Goal: Task Accomplishment & Management: Complete application form

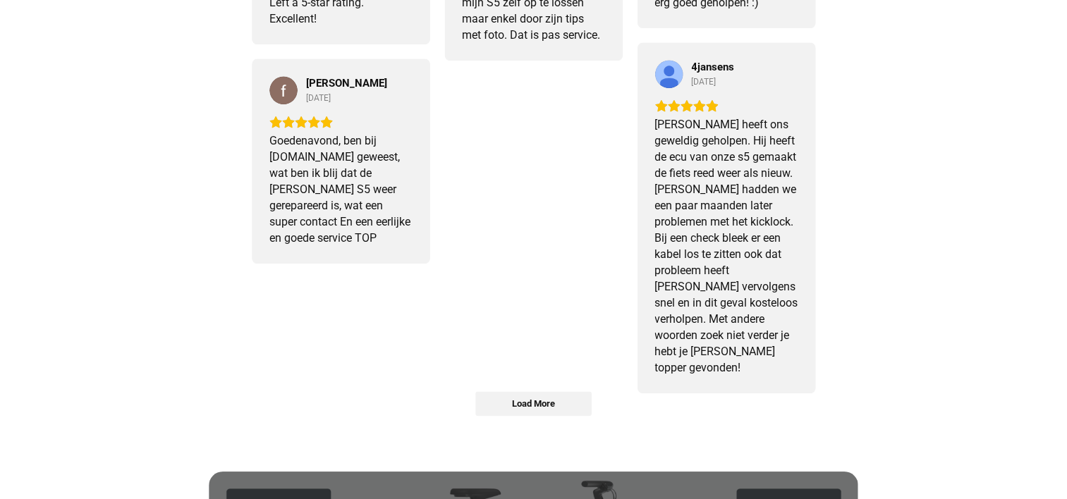
scroll to position [1585, 0]
click at [558, 393] on span "Load More" at bounding box center [533, 403] width 115 height 23
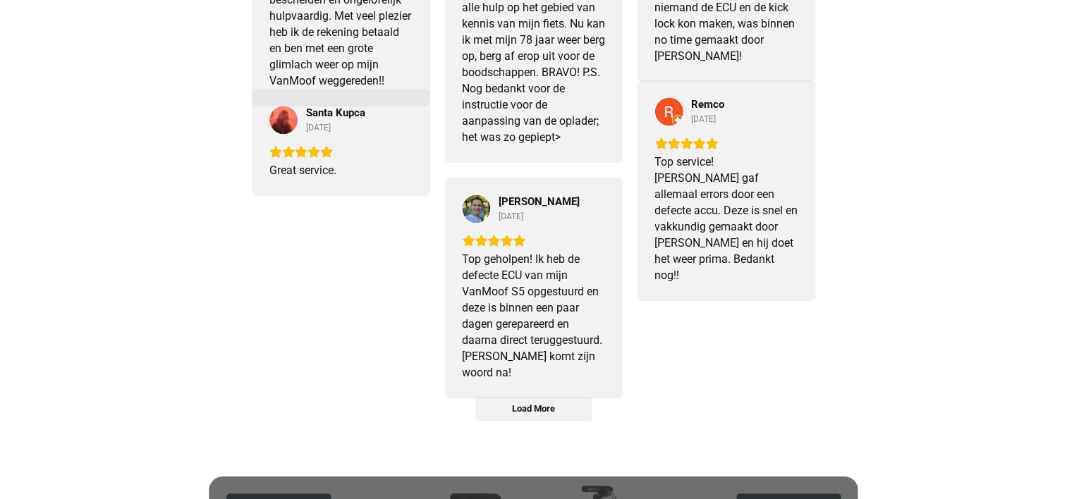
scroll to position [2133, 0]
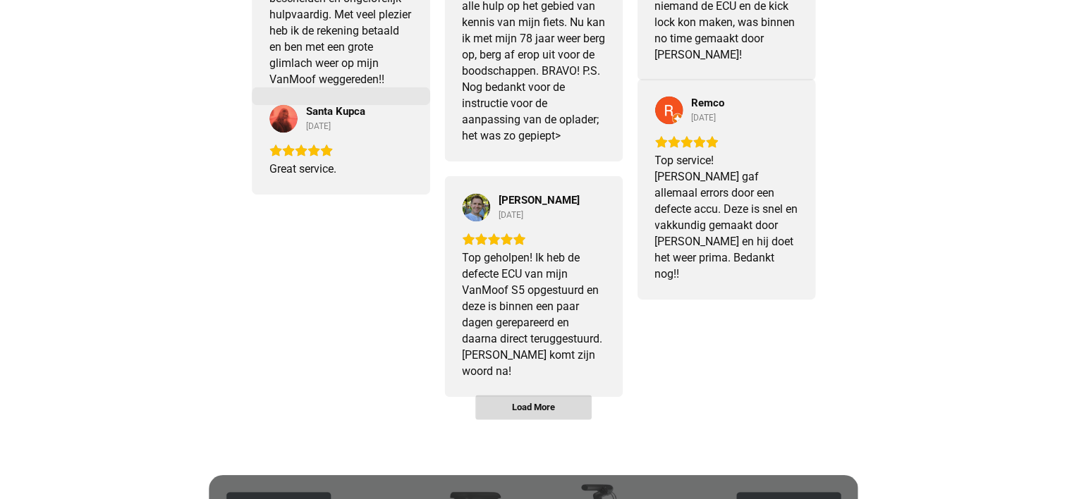
click at [527, 398] on span "Load More" at bounding box center [533, 406] width 115 height 23
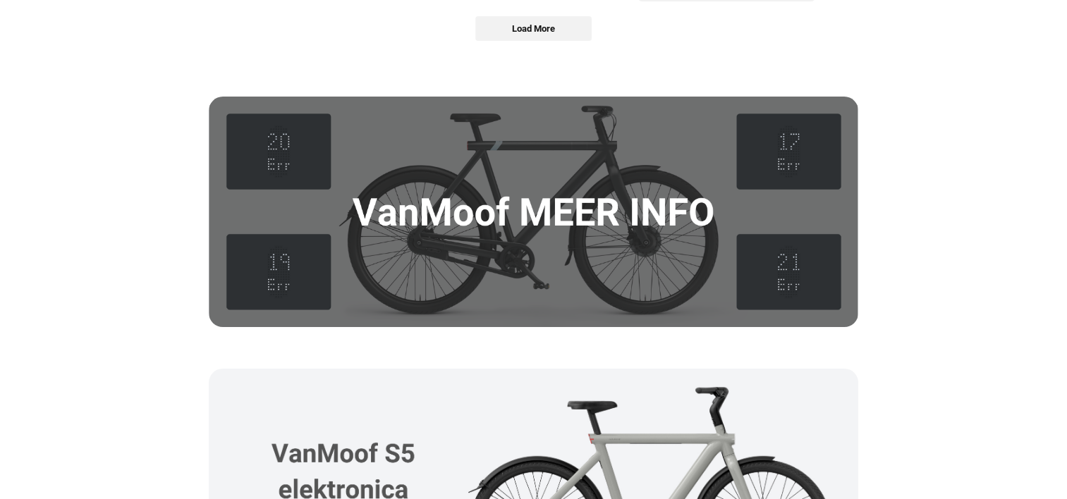
scroll to position [3103, 0]
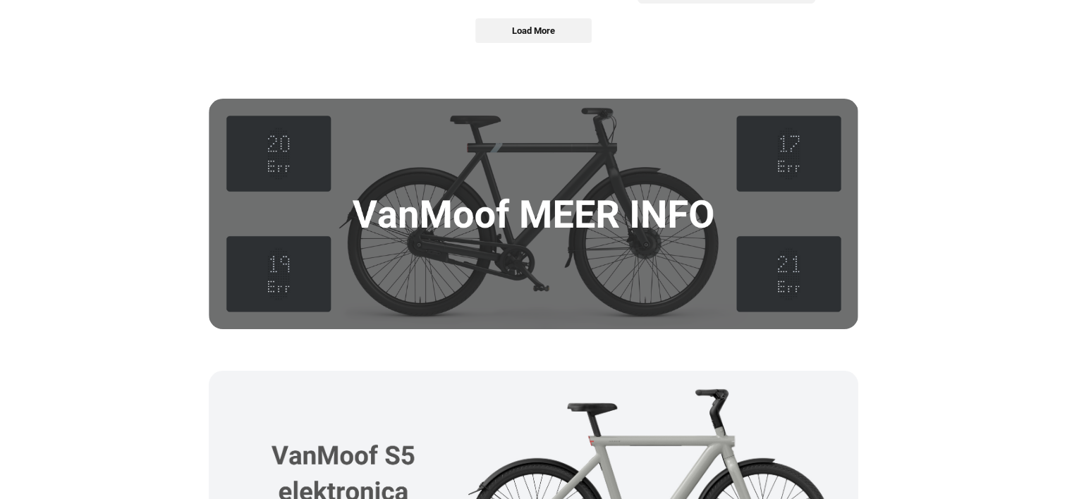
click at [584, 203] on img at bounding box center [533, 214] width 649 height 231
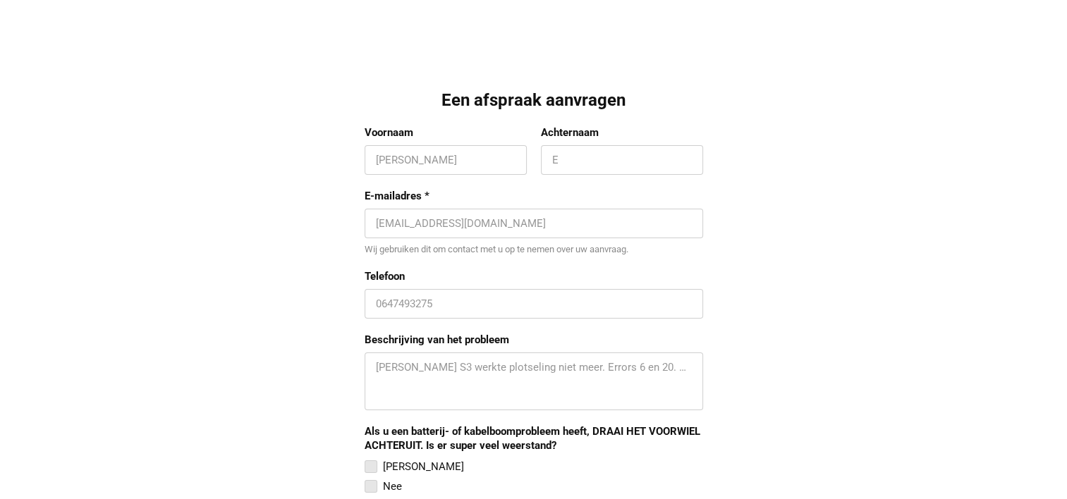
scroll to position [1203, 0]
click at [415, 158] on input "Voornaam" at bounding box center [446, 159] width 140 height 14
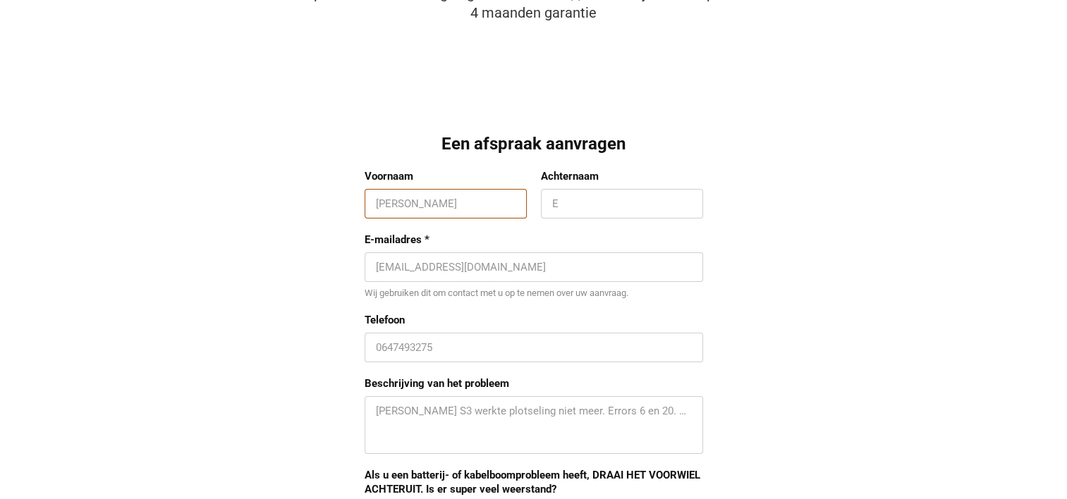
scroll to position [1158, 0]
type input "[PERSON_NAME]"
type input "Vonk"
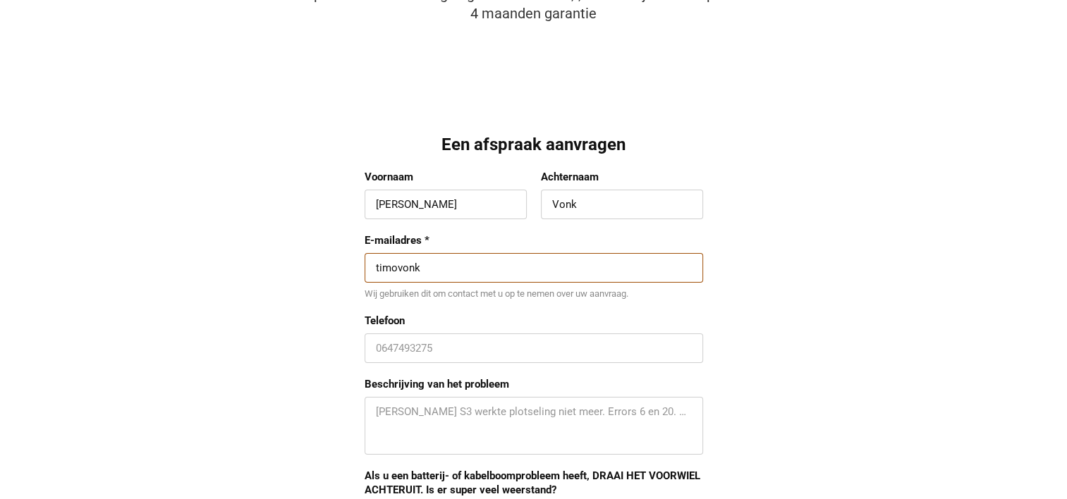
type input "[EMAIL_ADDRESS][DOMAIN_NAME]"
click at [448, 336] on div "0647493275" at bounding box center [533, 348] width 338 height 30
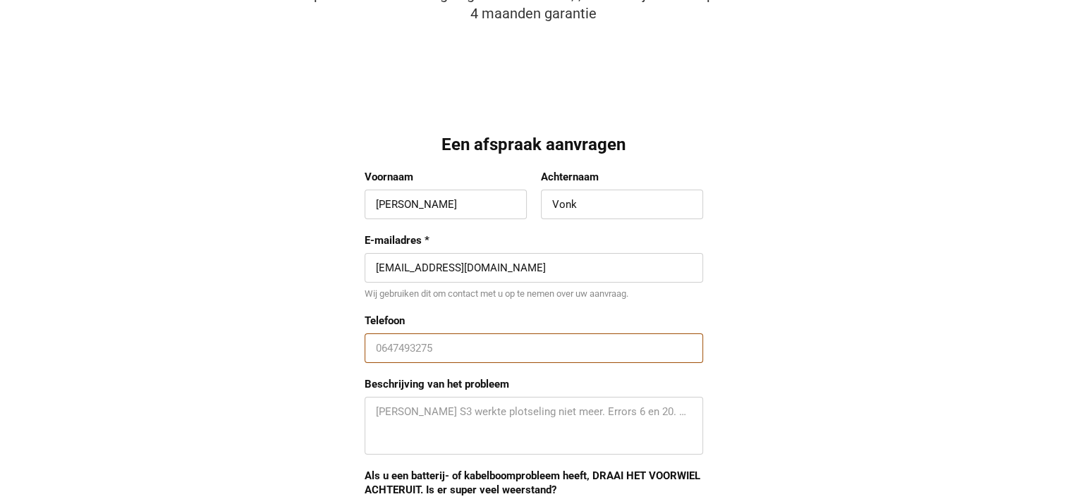
scroll to position [1189, 0]
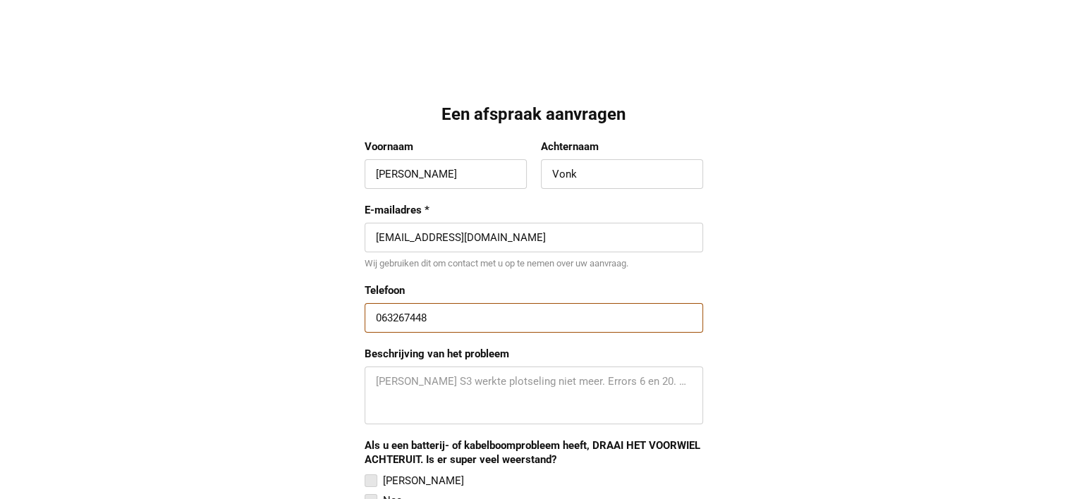
type input "063267448"
click at [551, 392] on textarea "Beschrijving van het probleem" at bounding box center [534, 395] width 316 height 42
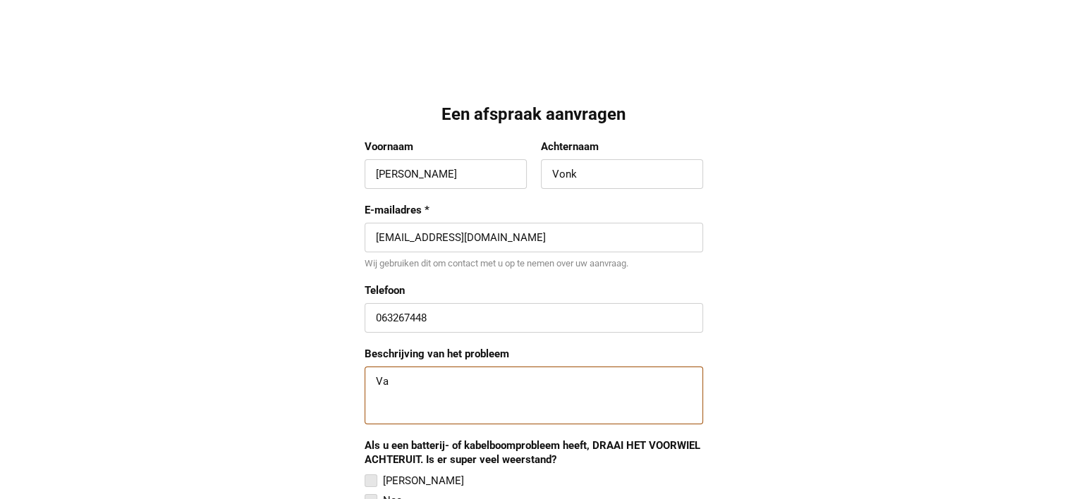
type textarea "V"
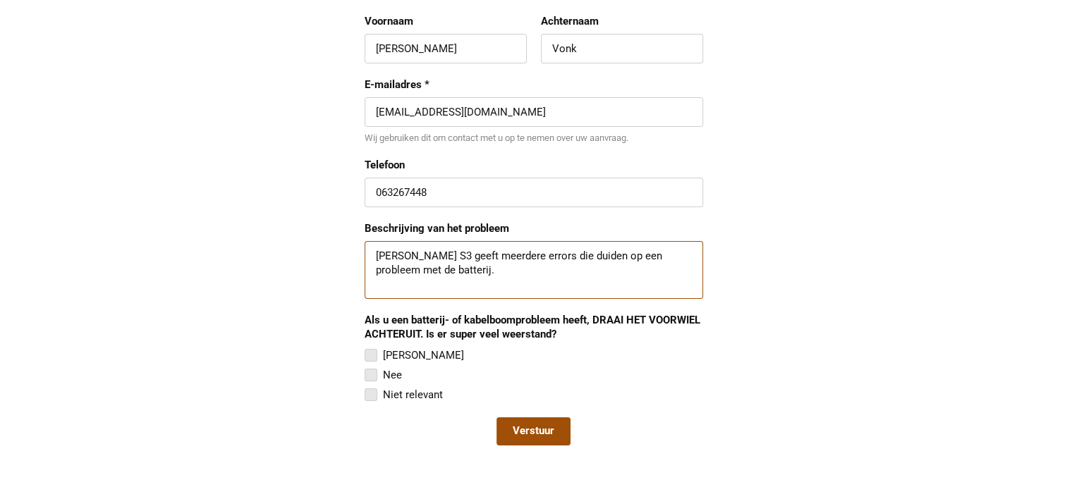
scroll to position [1315, 0]
type textarea "[PERSON_NAME] S3 geeft meerdere errors die duiden op een probleem met de batter…"
click at [374, 352] on div at bounding box center [370, 354] width 13 height 13
click at [364, 345] on input "[PERSON_NAME]" at bounding box center [364, 345] width 0 height 0
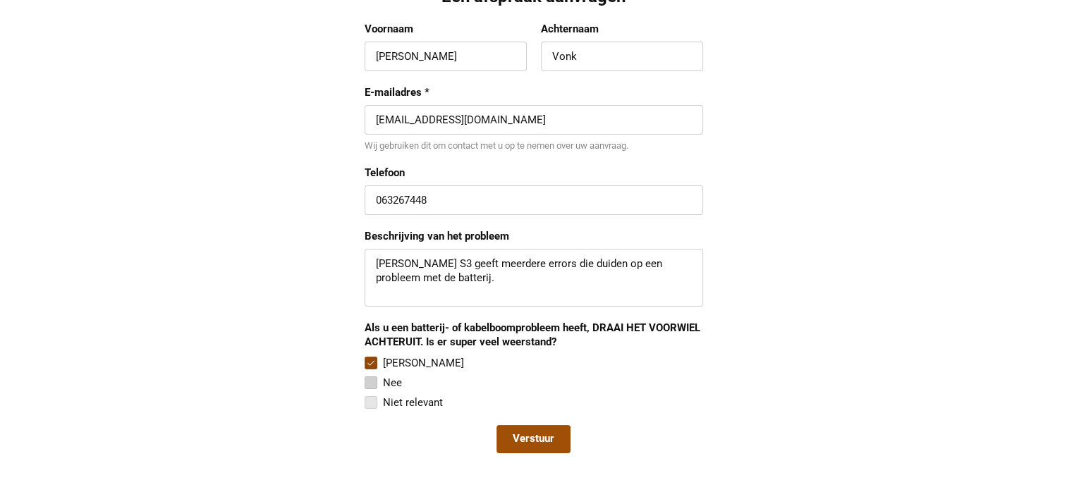
scroll to position [1306, 0]
click at [398, 202] on input "063267448" at bounding box center [534, 201] width 316 height 14
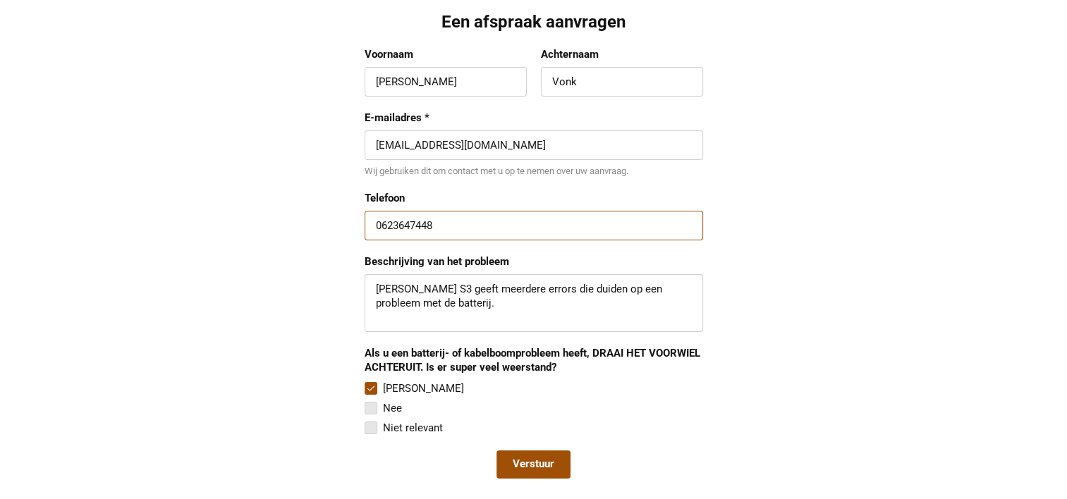
scroll to position [1277, 0]
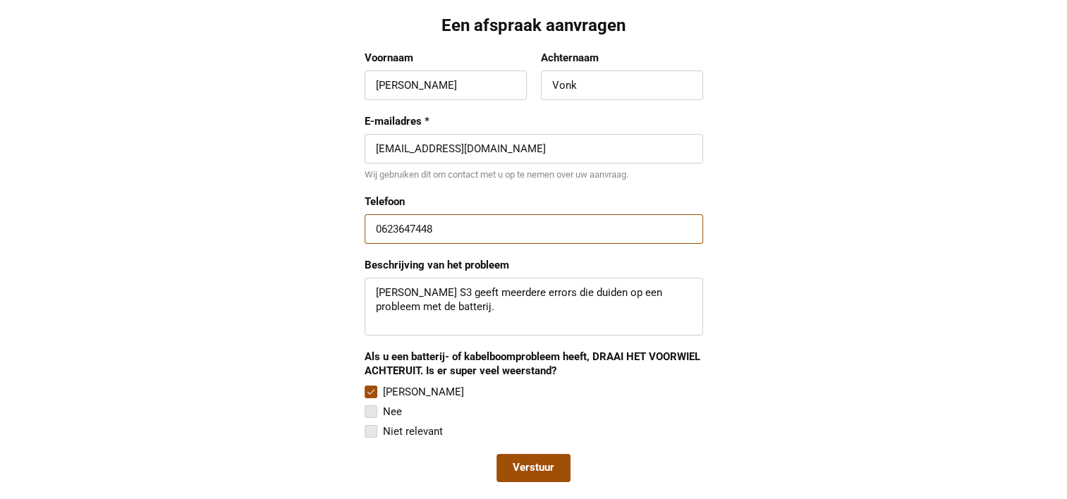
type input "0623647448"
click at [454, 307] on textarea "[PERSON_NAME] S3 geeft meerdere errors die duiden op een probleem met de batter…" at bounding box center [534, 307] width 316 height 42
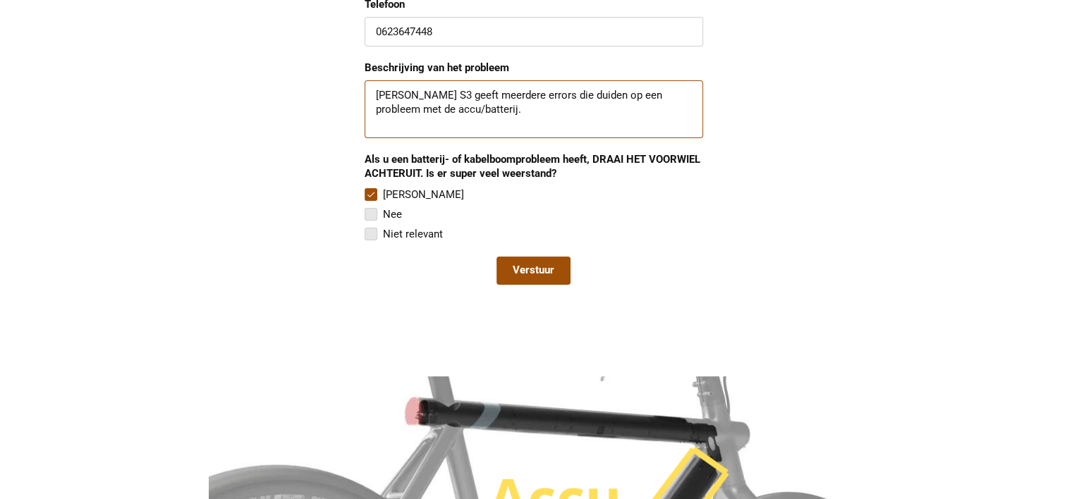
scroll to position [1478, 0]
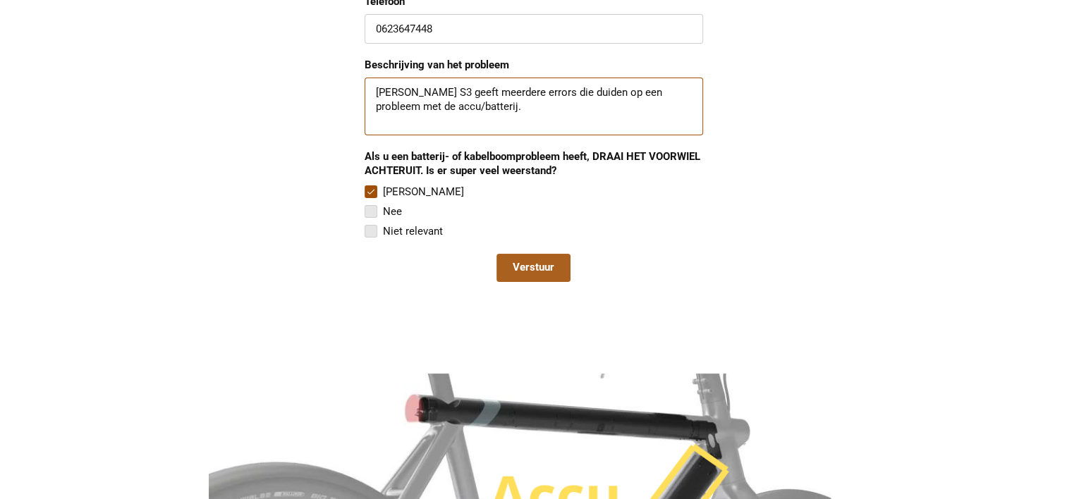
type textarea "[PERSON_NAME] S3 geeft meerdere errors die duiden op een probleem met de accu/b…"
click at [534, 274] on span "Verstuur" at bounding box center [534, 268] width 42 height 14
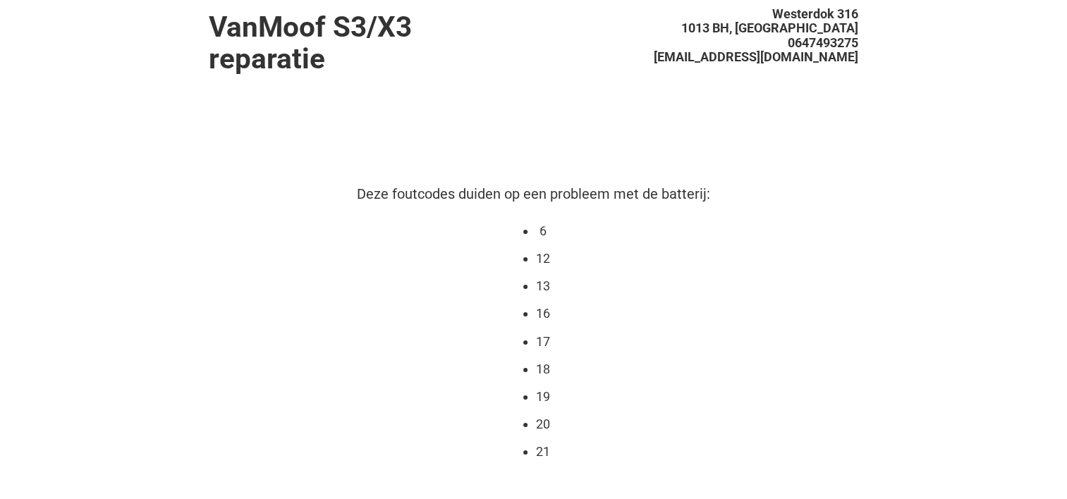
scroll to position [0, 0]
